Goal: Transaction & Acquisition: Obtain resource

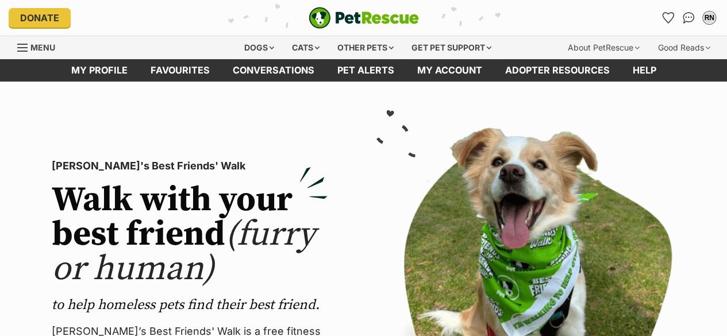
click at [682, 14] on img "Conversations" at bounding box center [688, 17] width 12 height 11
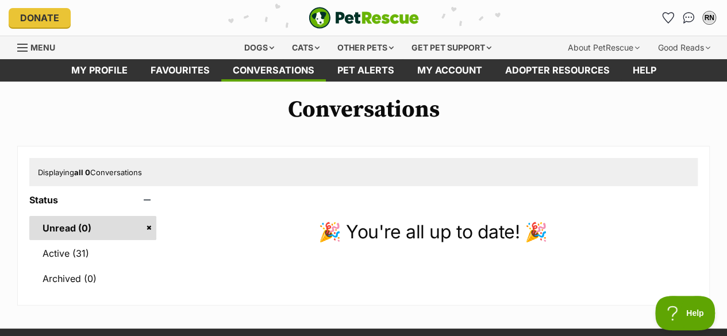
click at [64, 254] on link "Active (31)" at bounding box center [92, 253] width 127 height 24
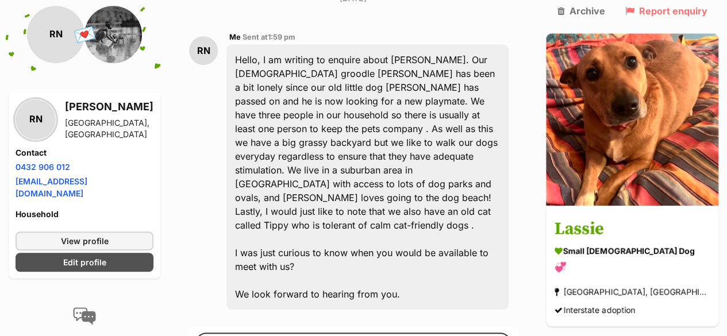
scroll to position [338, 0]
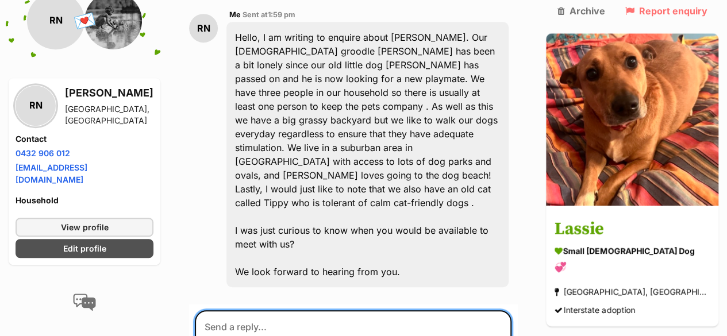
drag, startPoint x: 426, startPoint y: 215, endPoint x: 221, endPoint y: 208, distance: 205.7
type textarea "Would it be possible to meet with you on Saturday?"
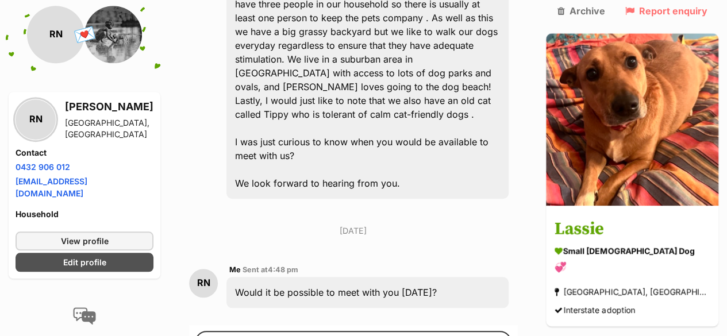
scroll to position [430, 0]
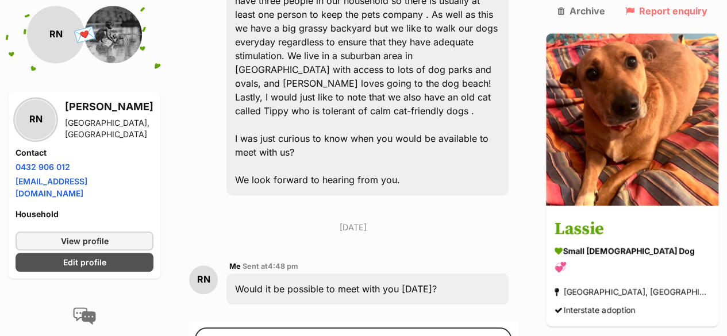
click at [639, 217] on h3 "Lassie" at bounding box center [631, 230] width 155 height 26
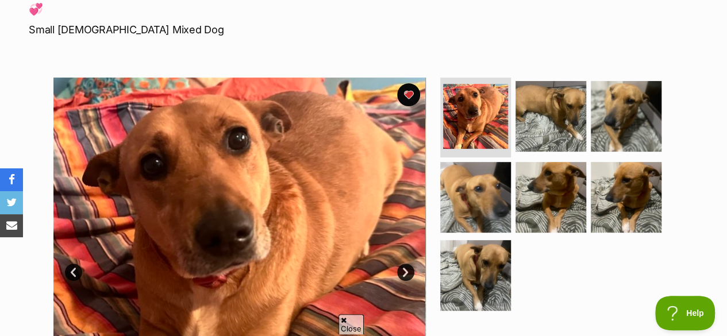
scroll to position [182, 0]
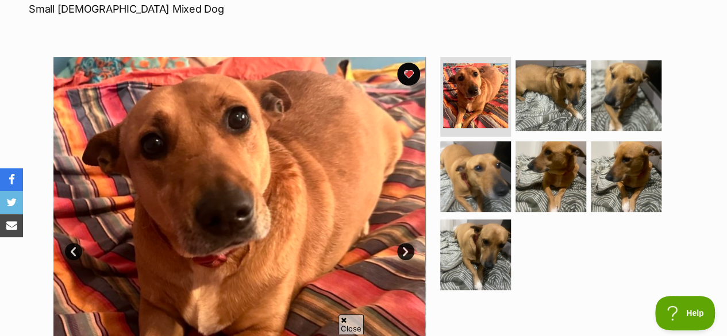
click at [539, 92] on img at bounding box center [550, 95] width 71 height 71
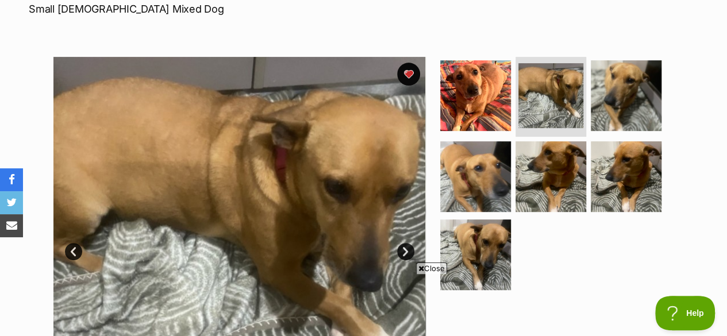
scroll to position [0, 0]
click at [458, 183] on img at bounding box center [475, 176] width 71 height 71
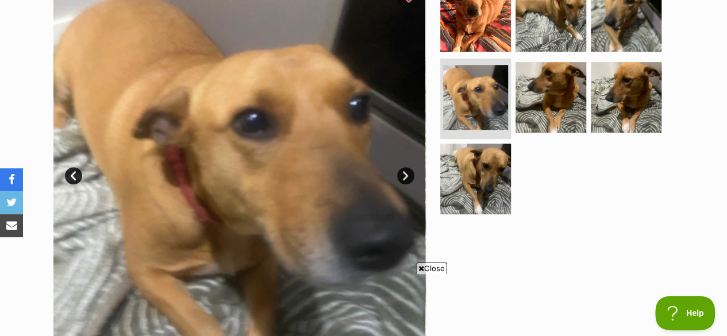
scroll to position [254, 0]
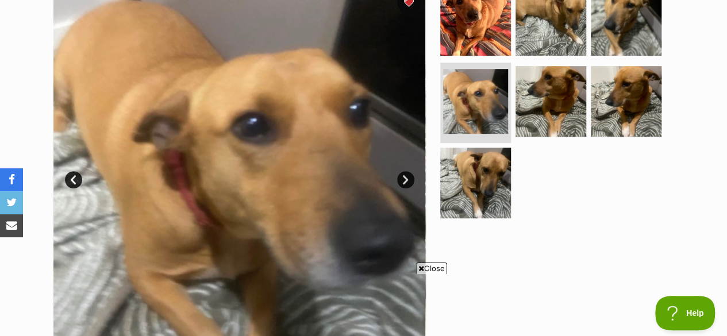
click at [406, 184] on link "Next" at bounding box center [405, 179] width 17 height 17
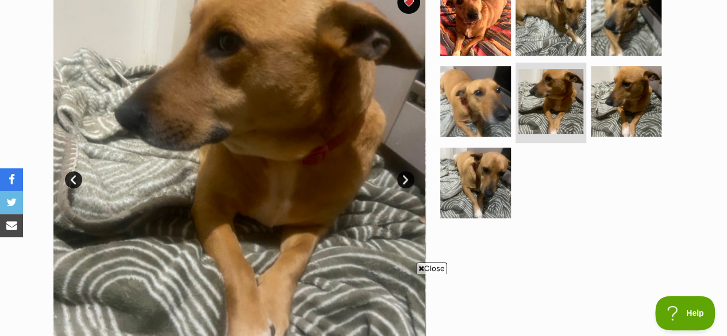
click at [406, 181] on link "Next" at bounding box center [405, 179] width 17 height 17
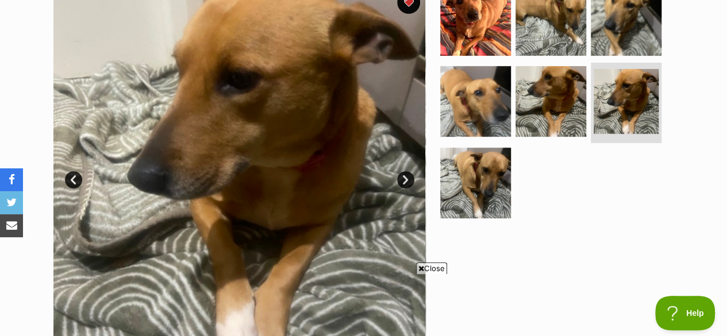
click at [406, 181] on link "Next" at bounding box center [405, 179] width 17 height 17
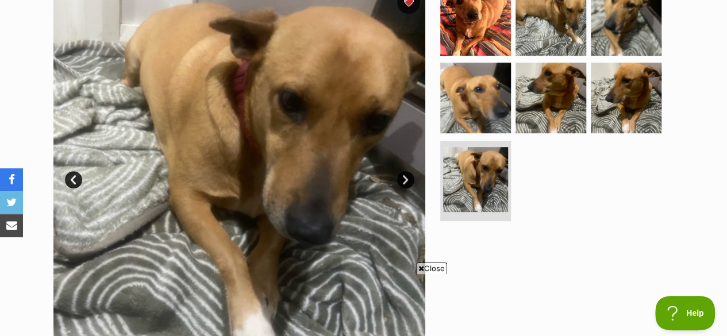
click at [406, 181] on link "Next" at bounding box center [405, 179] width 17 height 17
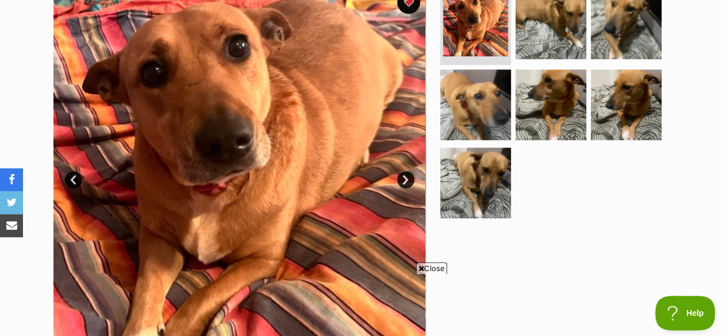
click at [463, 180] on img at bounding box center [475, 183] width 71 height 71
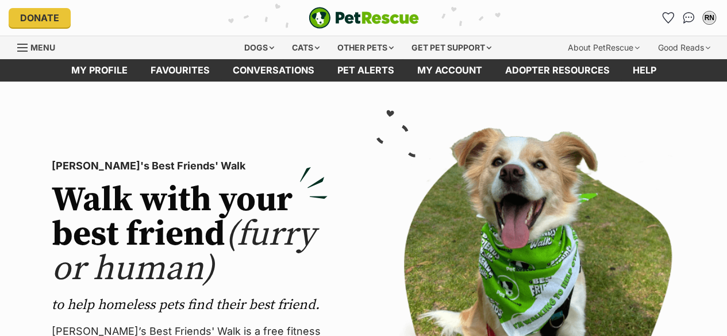
click at [246, 51] on div "Dogs" at bounding box center [259, 47] width 46 height 23
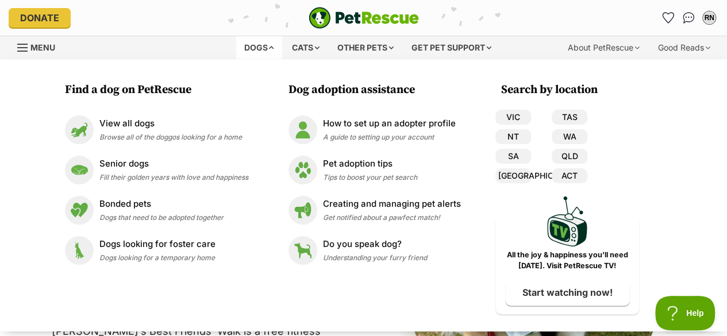
click at [116, 125] on p "View all dogs" at bounding box center [170, 123] width 142 height 13
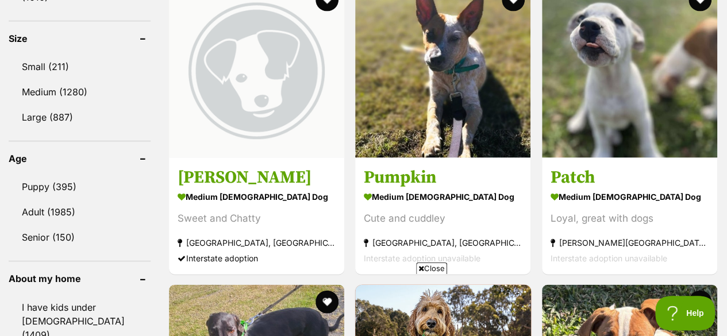
drag, startPoint x: 732, startPoint y: 22, endPoint x: 724, endPoint y: 132, distance: 109.4
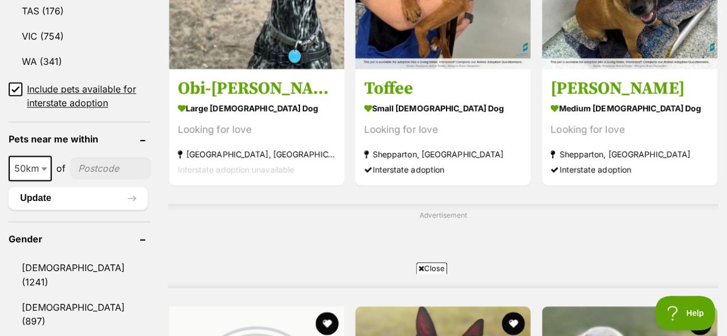
scroll to position [794, 0]
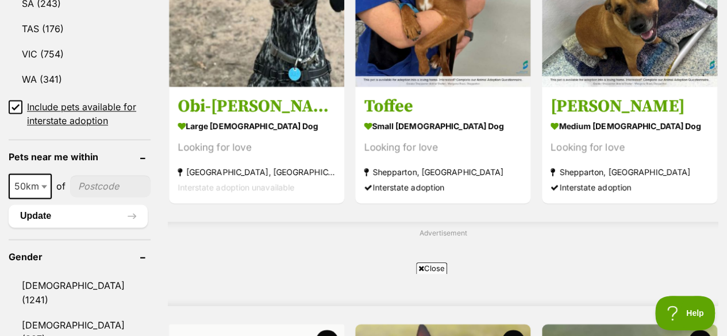
click at [41, 42] on link "VIC (754)" at bounding box center [80, 54] width 142 height 24
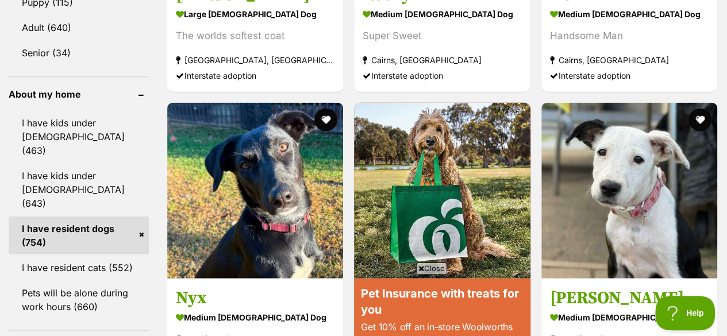
scroll to position [1332, 0]
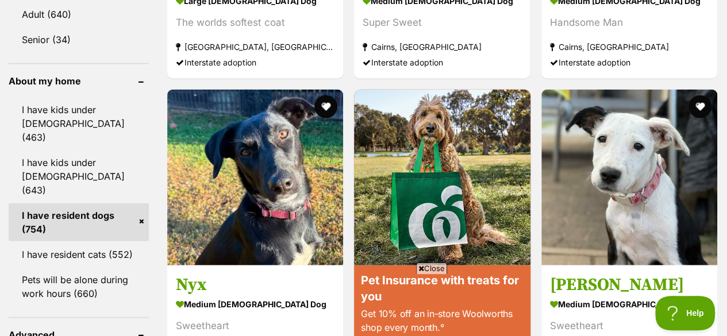
drag, startPoint x: 730, startPoint y: 20, endPoint x: 721, endPoint y: 146, distance: 126.1
click at [109, 242] on link "I have resident cats (552)" at bounding box center [79, 254] width 140 height 24
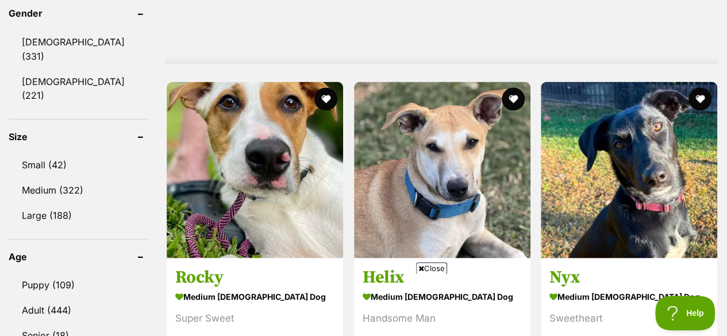
scroll to position [1042, 0]
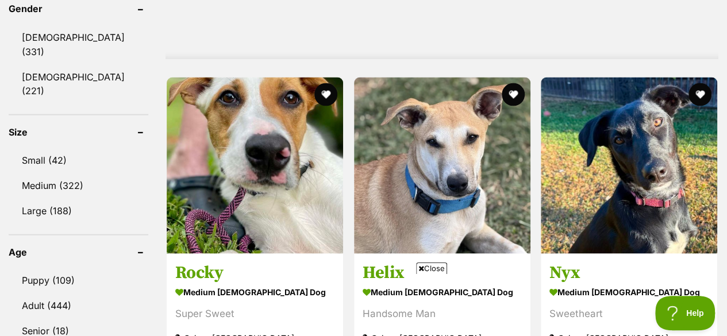
drag, startPoint x: 735, startPoint y: 33, endPoint x: 729, endPoint y: 128, distance: 94.9
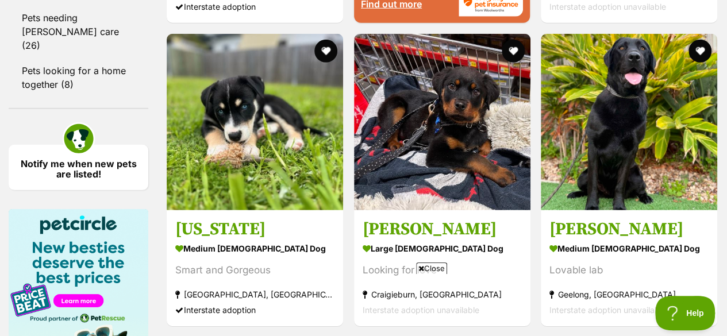
scroll to position [1701, 0]
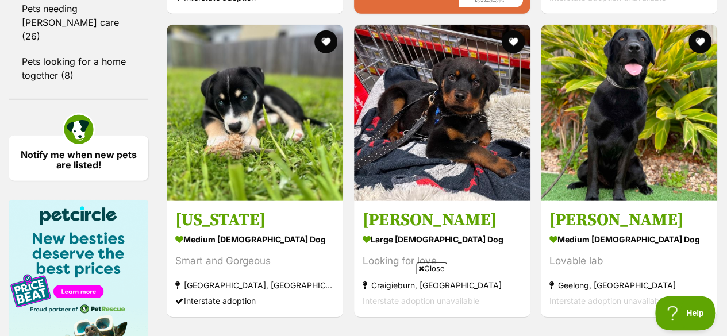
click at [596, 209] on h3 "Holly Jane" at bounding box center [628, 220] width 159 height 22
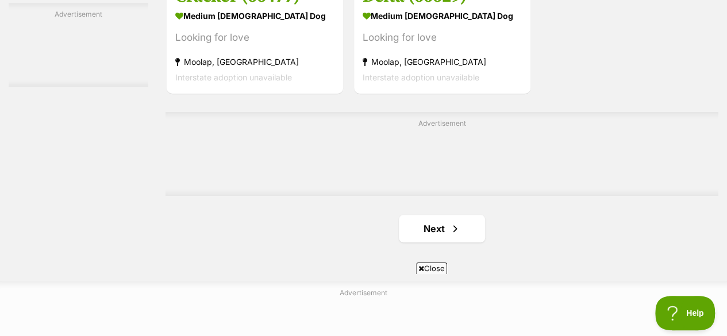
scroll to position [2673, 0]
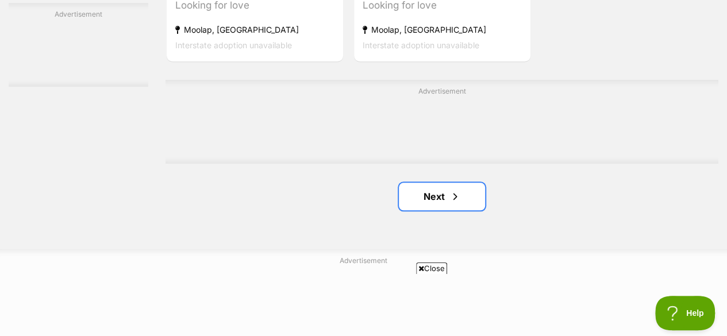
click at [441, 183] on link "Next" at bounding box center [442, 197] width 86 height 28
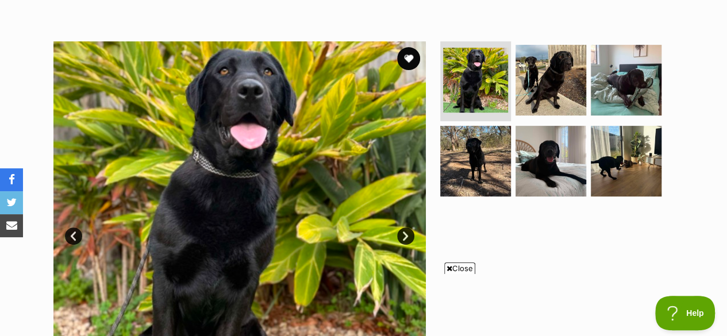
scroll to position [201, 0]
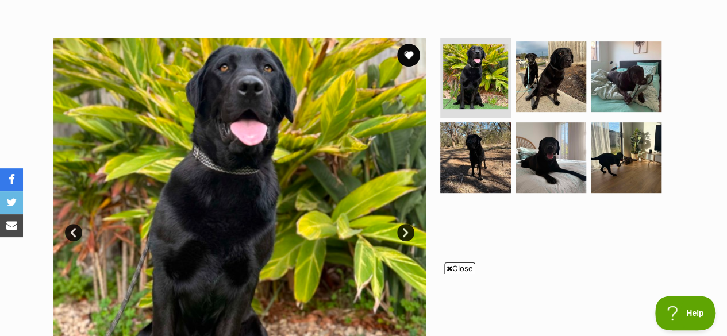
click at [556, 55] on img at bounding box center [550, 76] width 71 height 71
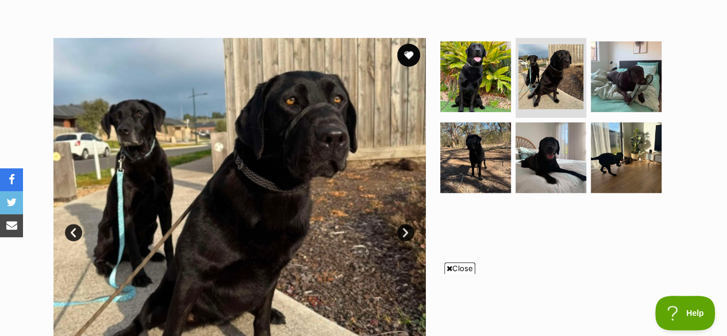
click at [634, 61] on img at bounding box center [625, 76] width 71 height 71
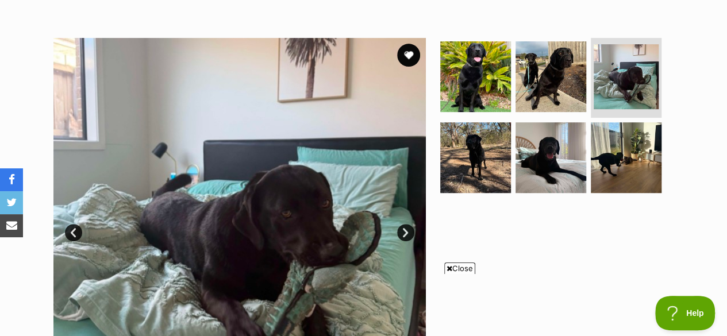
click at [493, 137] on img at bounding box center [475, 157] width 71 height 71
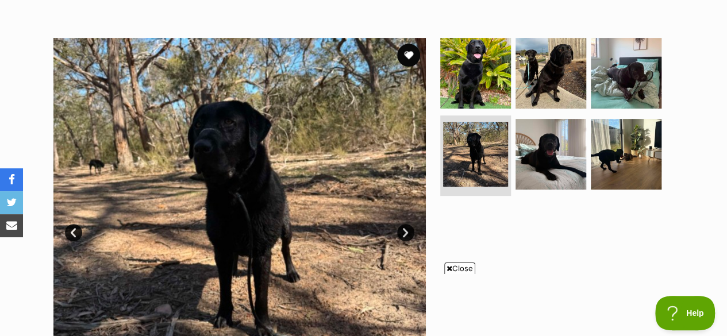
click at [569, 148] on img at bounding box center [550, 154] width 71 height 71
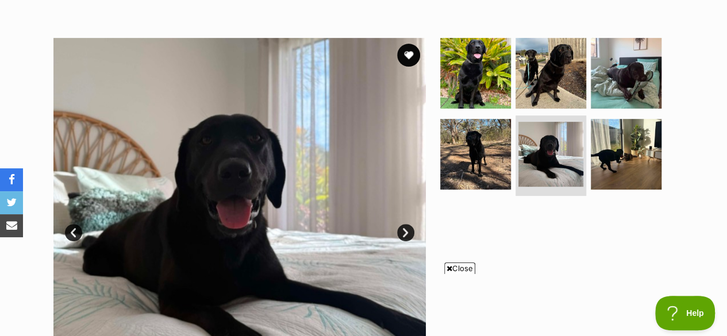
click at [643, 144] on img at bounding box center [625, 154] width 71 height 71
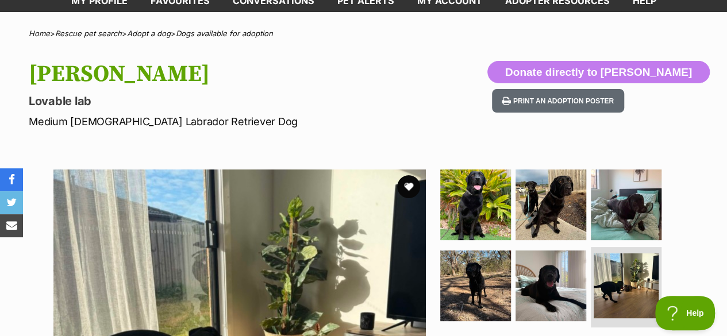
scroll to position [0, 0]
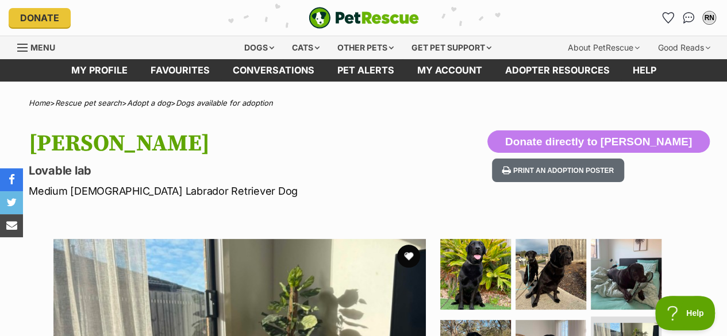
click at [401, 259] on button "favourite" at bounding box center [408, 256] width 23 height 23
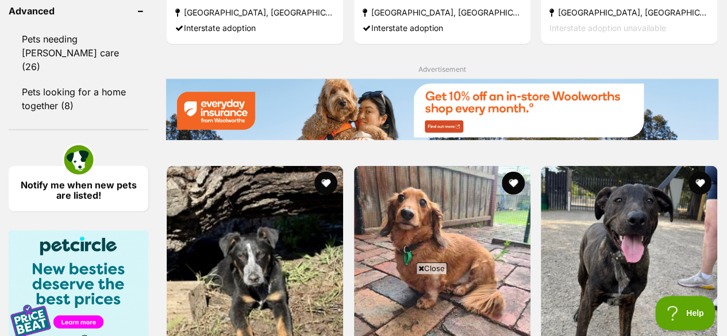
scroll to position [1719, 0]
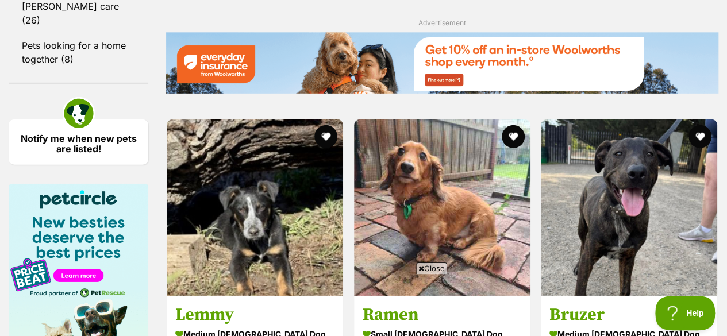
click at [726, 184] on html "Skip to main content Log in to favourite this pet Log in Or sign up Search PetR…" at bounding box center [363, 162] width 727 height 3758
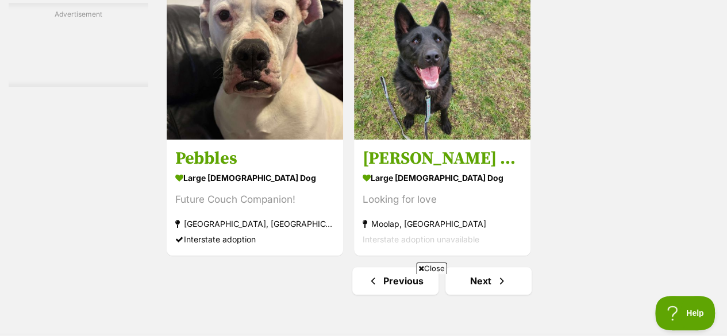
scroll to position [2602, 0]
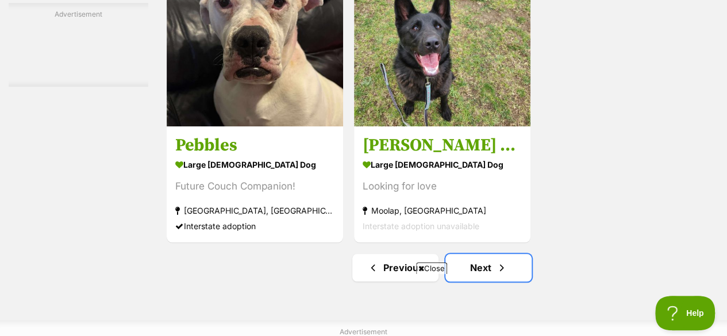
click at [485, 254] on link "Next" at bounding box center [488, 268] width 86 height 28
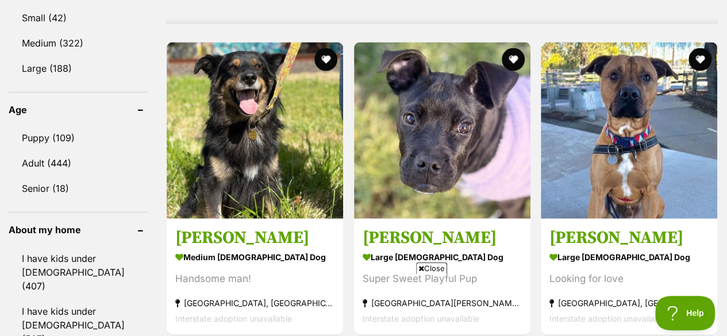
scroll to position [1192, 0]
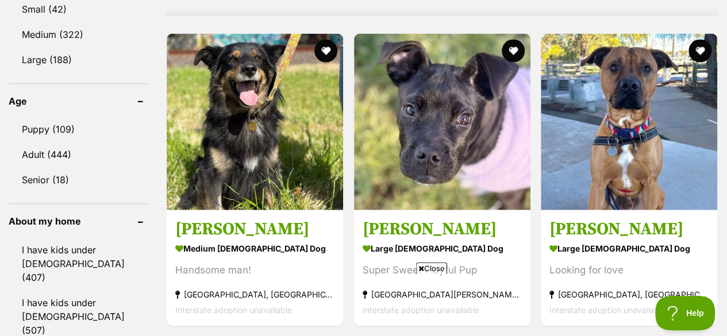
drag, startPoint x: 729, startPoint y: 23, endPoint x: 721, endPoint y: 140, distance: 116.9
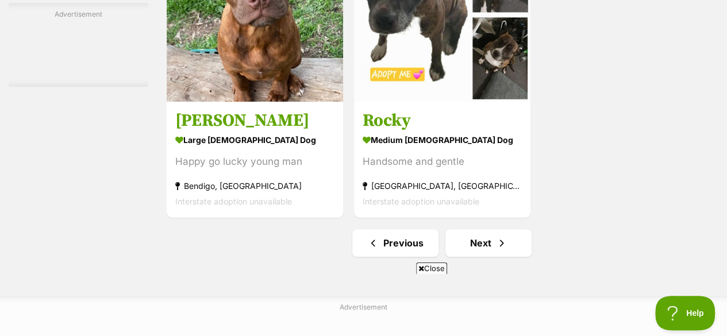
scroll to position [2752, 0]
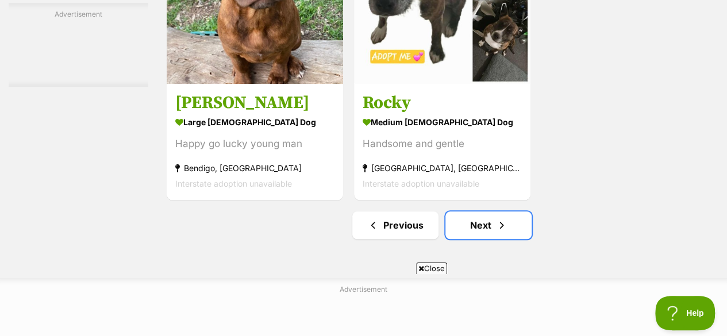
click at [485, 211] on link "Next" at bounding box center [488, 225] width 86 height 28
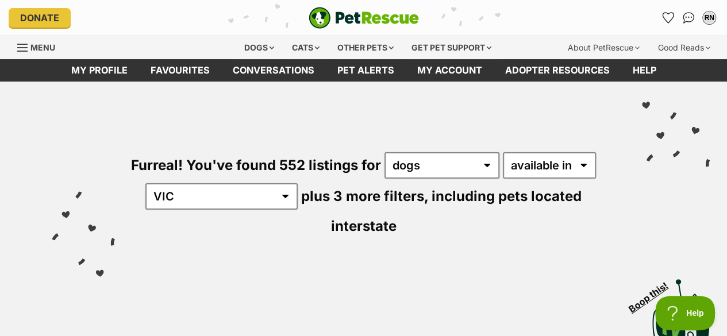
click at [664, 15] on icon "Favourites" at bounding box center [667, 18] width 11 height 10
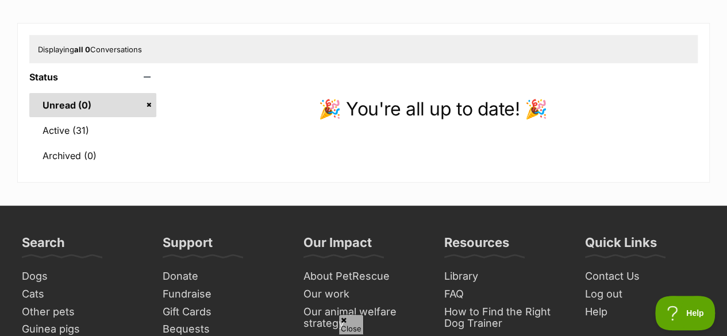
scroll to position [133, 0]
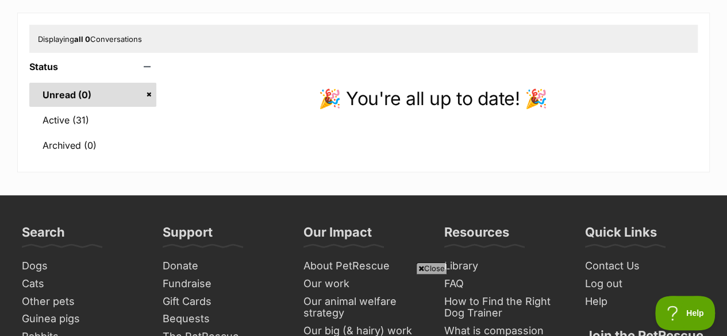
click at [80, 117] on link "Active (31)" at bounding box center [92, 120] width 127 height 24
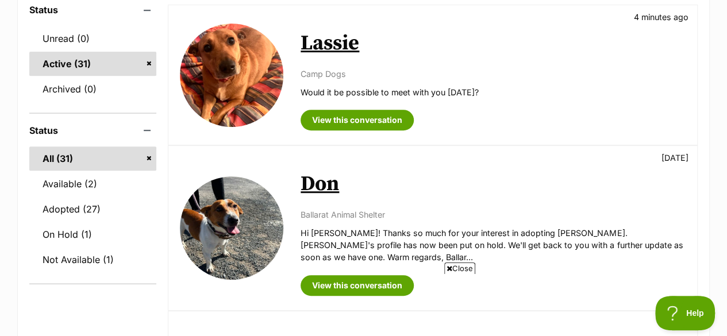
scroll to position [163, 0]
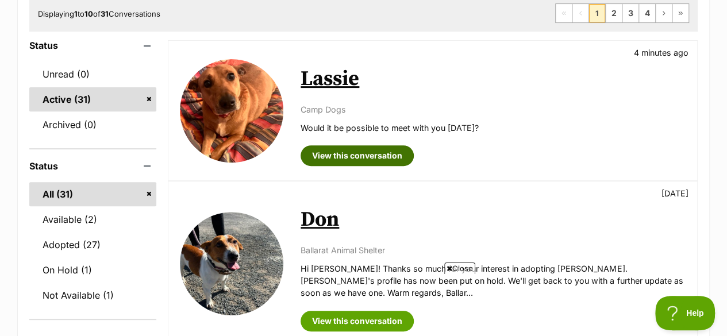
click at [354, 153] on link "View this conversation" at bounding box center [356, 155] width 113 height 21
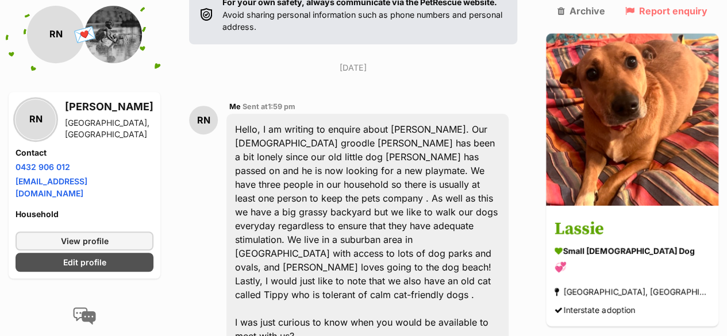
scroll to position [223, 0]
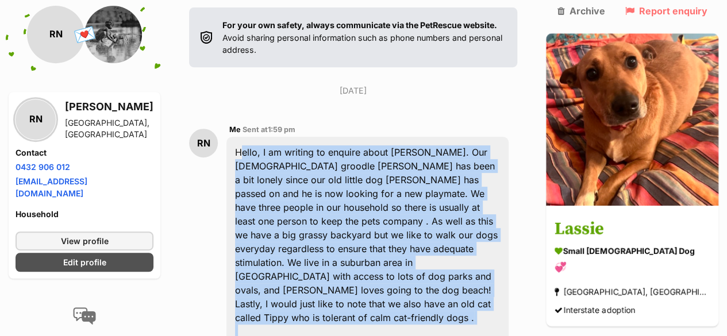
drag, startPoint x: 240, startPoint y: 80, endPoint x: 412, endPoint y: 273, distance: 258.7
click at [412, 273] on div "Hello, I am writing to enquire about Lassie. Our 3 year old groodle Bailey has …" at bounding box center [367, 269] width 282 height 265
copy div "Hello, I am writing to enquire about Lassie. Our 3 year old groodle Bailey has …"
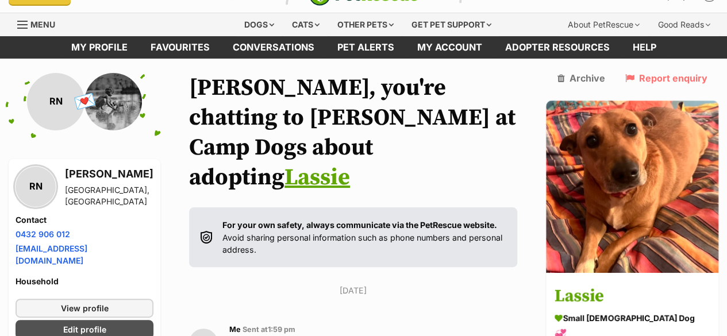
scroll to position [0, 0]
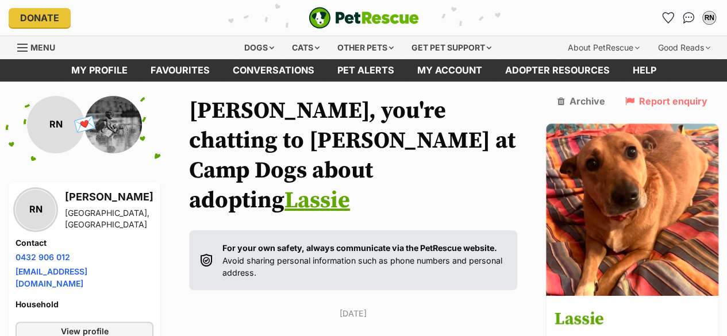
click at [662, 18] on icon "Favourites" at bounding box center [668, 17] width 12 height 11
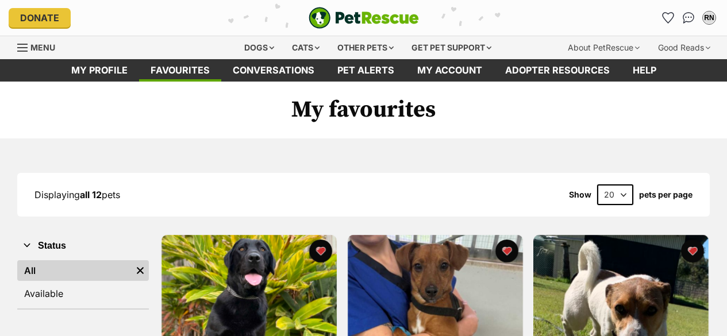
click at [252, 287] on img at bounding box center [248, 322] width 175 height 175
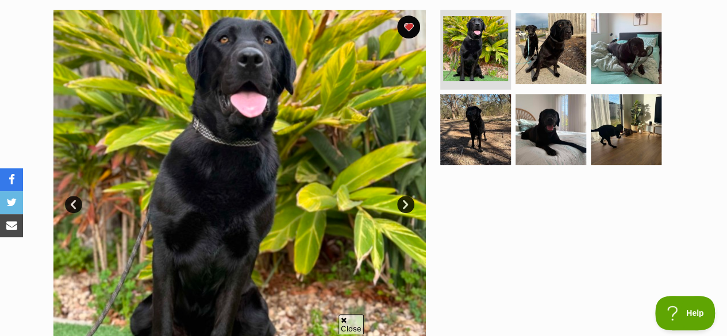
scroll to position [284, 0]
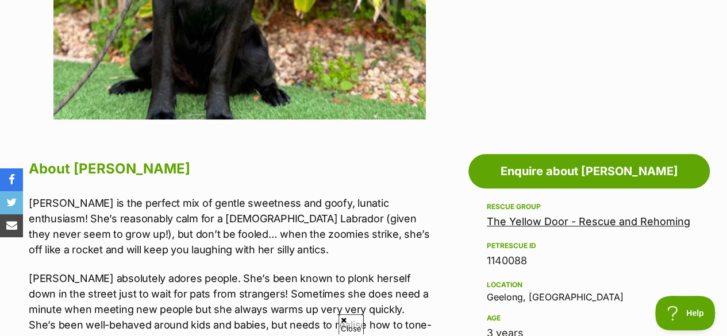
drag, startPoint x: 731, startPoint y: 33, endPoint x: 735, endPoint y: 102, distance: 69.6
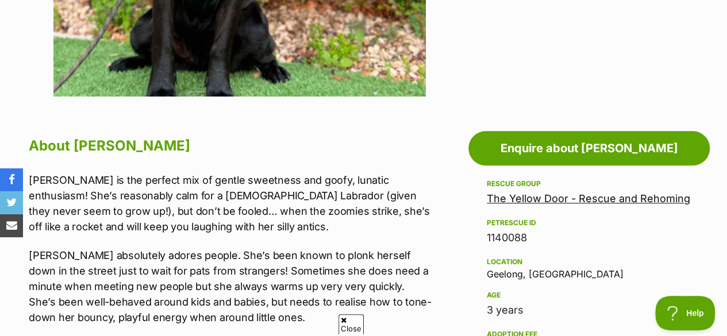
scroll to position [0, 0]
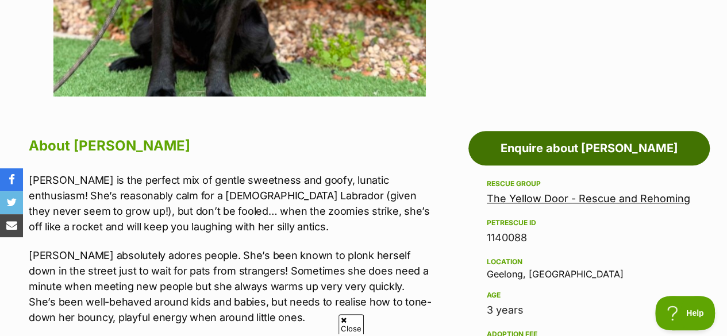
click at [551, 150] on link "Enquire about [PERSON_NAME]" at bounding box center [588, 148] width 241 height 34
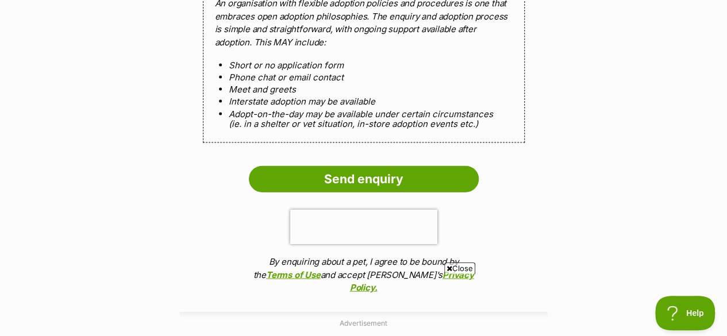
scroll to position [1207, 0]
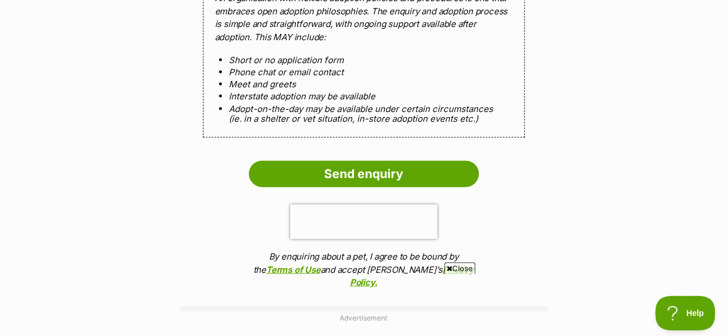
click at [373, 163] on input "Send enquiry" at bounding box center [364, 174] width 230 height 26
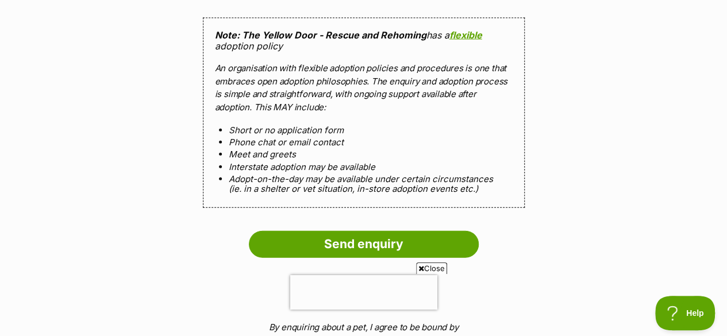
scroll to position [1250, 0]
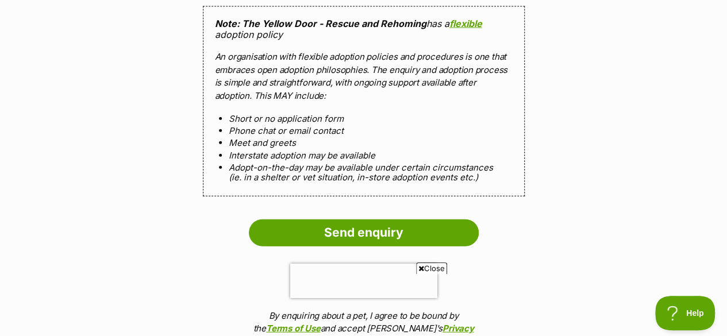
click at [358, 221] on input "Send enquiry" at bounding box center [364, 232] width 230 height 26
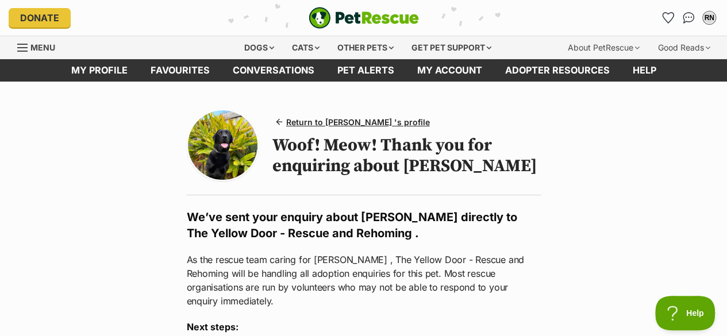
click at [667, 17] on icon "Favourites" at bounding box center [667, 18] width 11 height 10
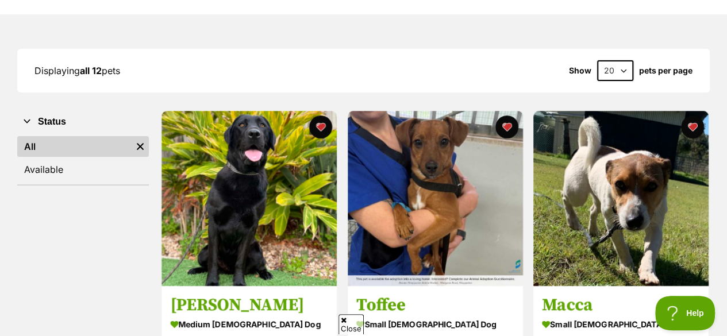
drag, startPoint x: 728, startPoint y: 41, endPoint x: 728, endPoint y: 63, distance: 21.3
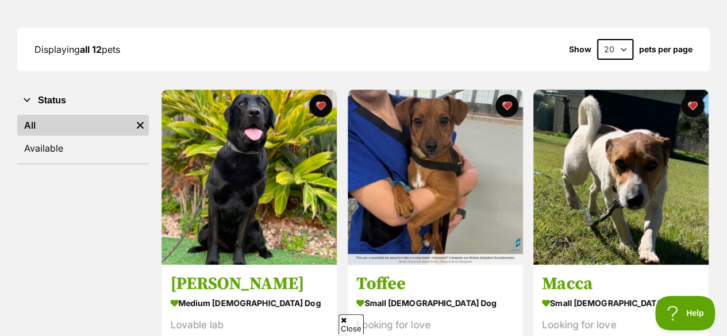
click at [504, 103] on button "favourite" at bounding box center [505, 105] width 23 height 23
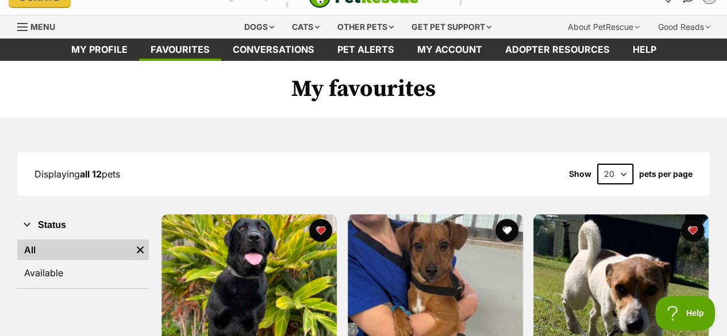
scroll to position [7, 0]
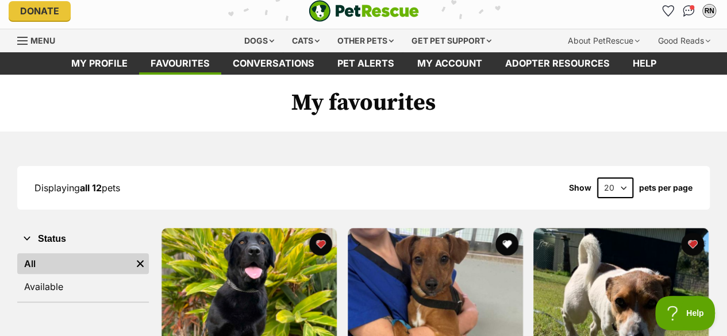
click at [684, 11] on img "Conversations" at bounding box center [688, 10] width 12 height 11
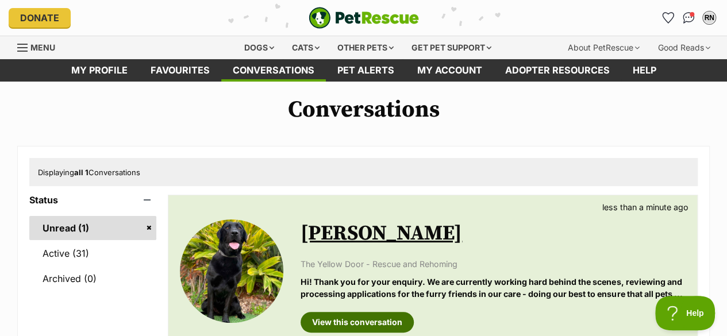
click at [355, 324] on link "View this conversation" at bounding box center [356, 322] width 113 height 21
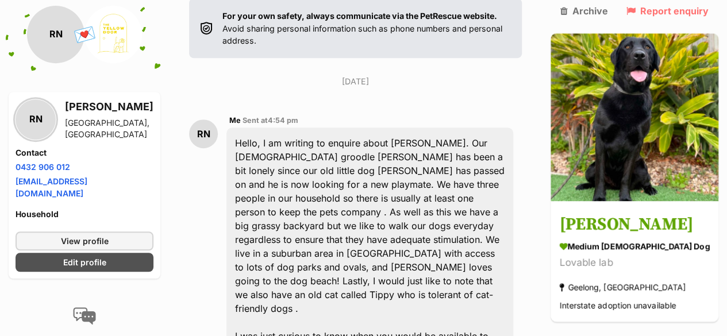
scroll to position [64, 0]
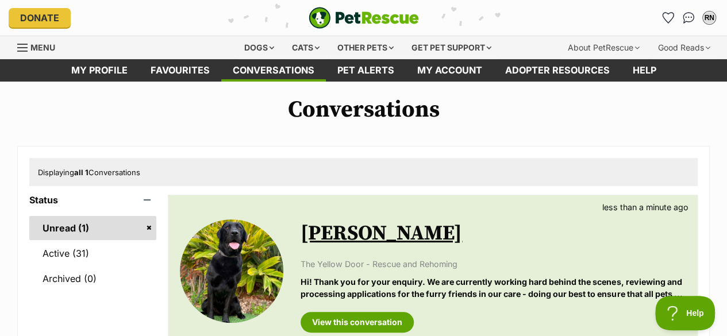
click at [668, 17] on icon "Favourites" at bounding box center [667, 18] width 11 height 10
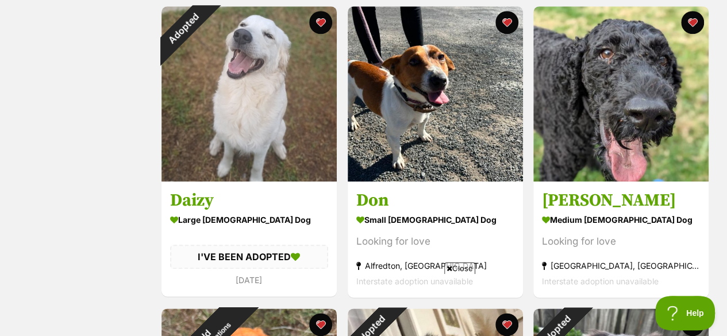
scroll to position [533, 0]
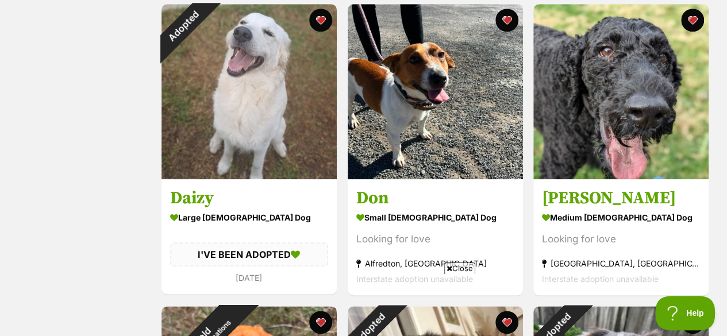
click at [375, 198] on h3 "Don" at bounding box center [435, 198] width 158 height 22
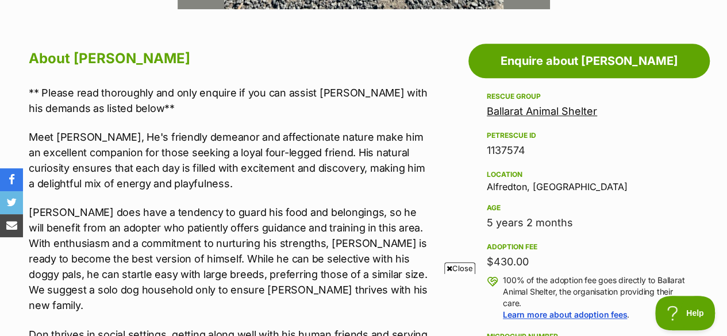
scroll to position [608, 0]
